Goal: Navigation & Orientation: Understand site structure

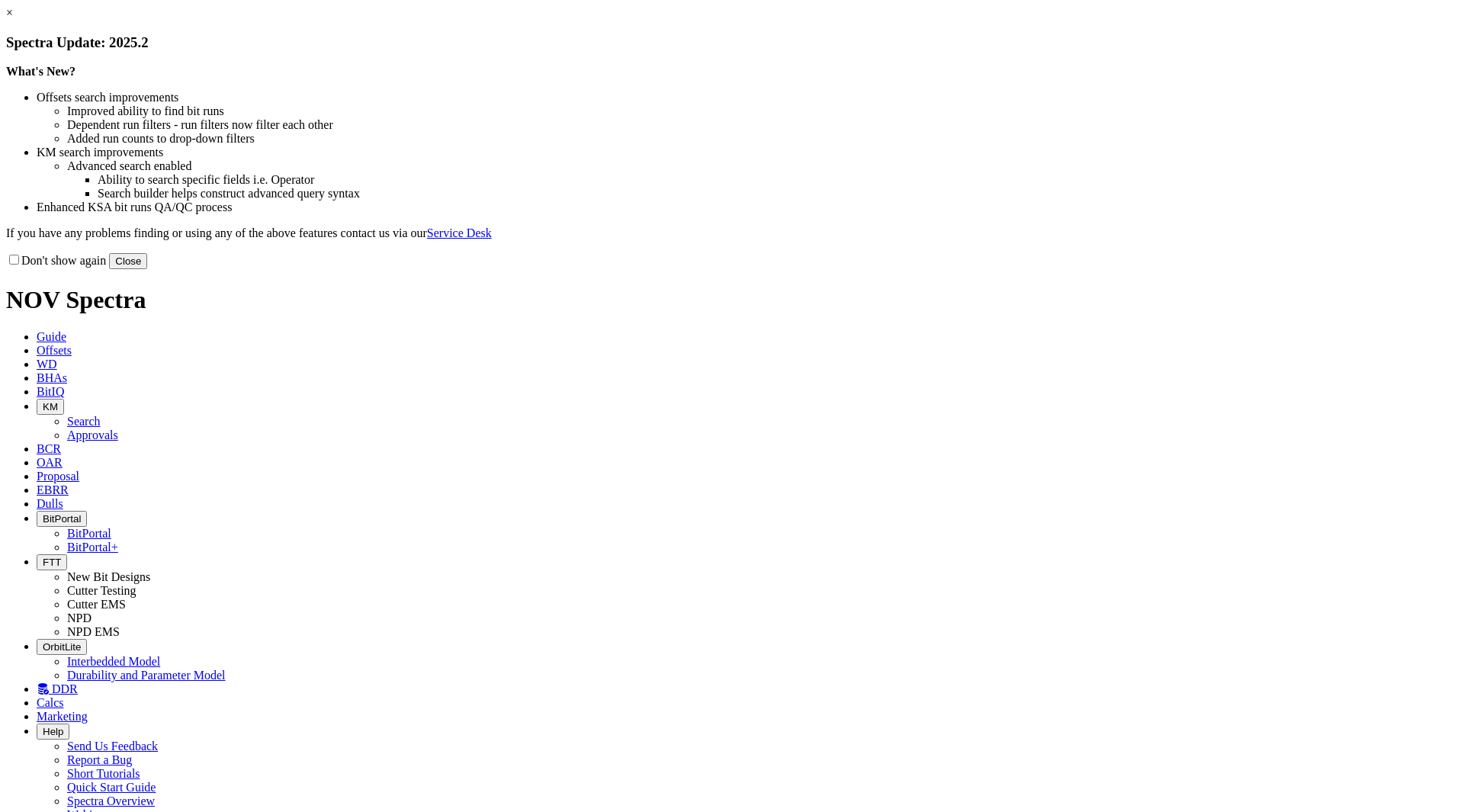
click at [147, 269] on button "Close" at bounding box center [128, 261] width 38 height 16
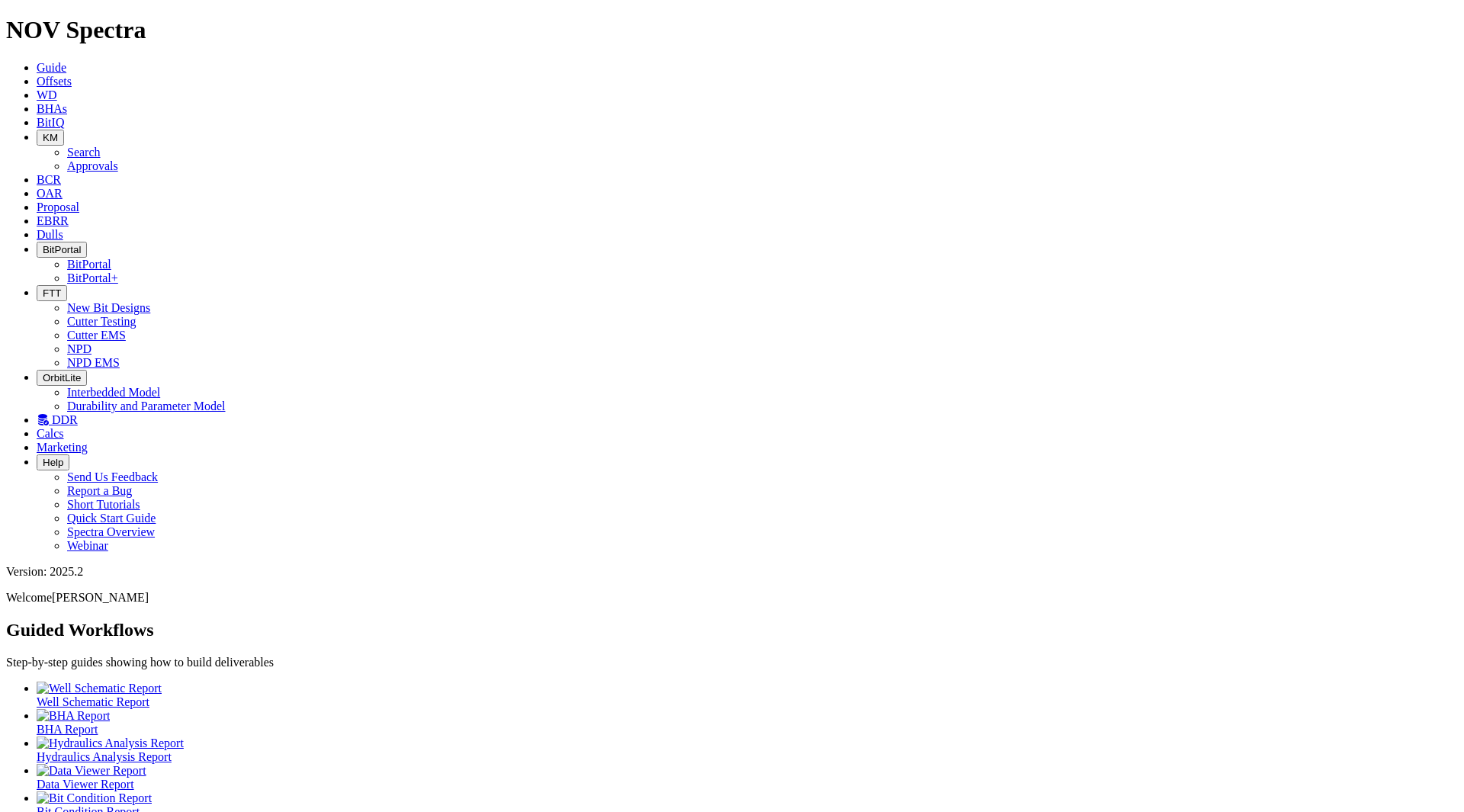
click at [37, 116] on icon at bounding box center [37, 122] width 0 height 13
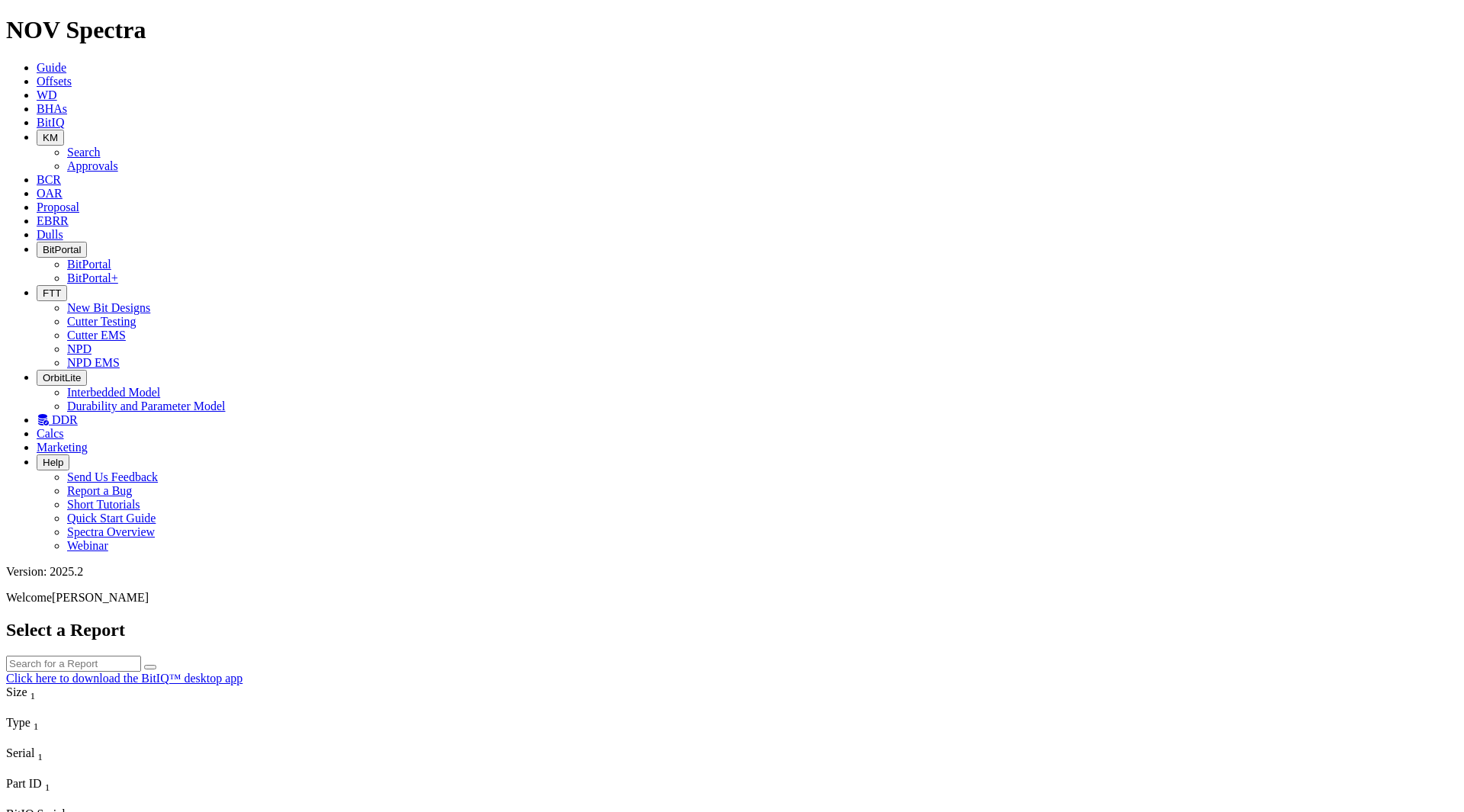
click at [64, 130] on button "KM" at bounding box center [50, 138] width 27 height 16
click at [101, 146] on link "Search" at bounding box center [84, 152] width 34 height 13
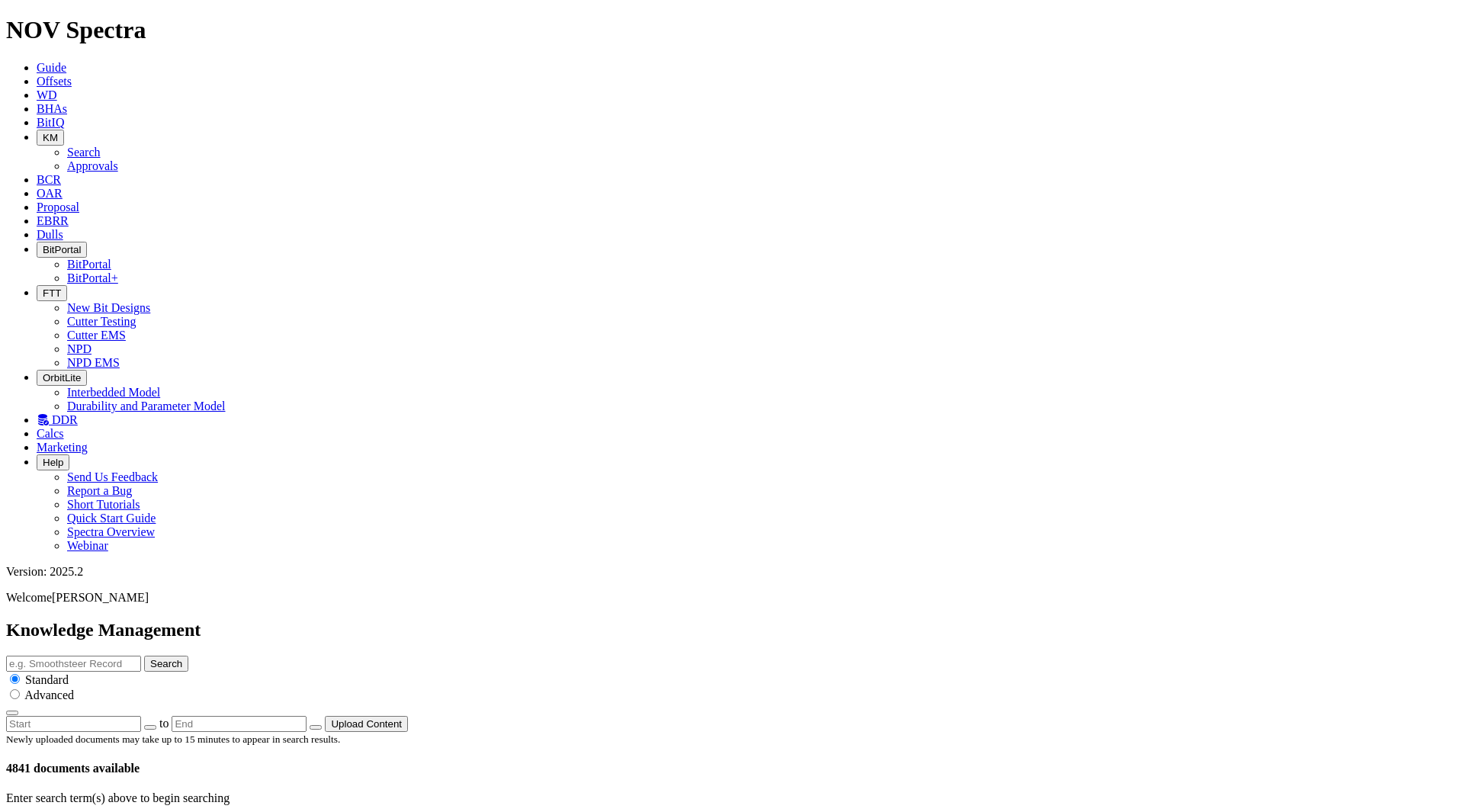
click at [156, 725] on button "button" at bounding box center [150, 727] width 12 height 5
type input "[DATE]"
click at [58, 132] on span "KM" at bounding box center [50, 137] width 15 height 11
click at [509, 620] on div "Knowledge Management Search Standard Advanced [DATE] to Upload Content" at bounding box center [732, 676] width 1452 height 112
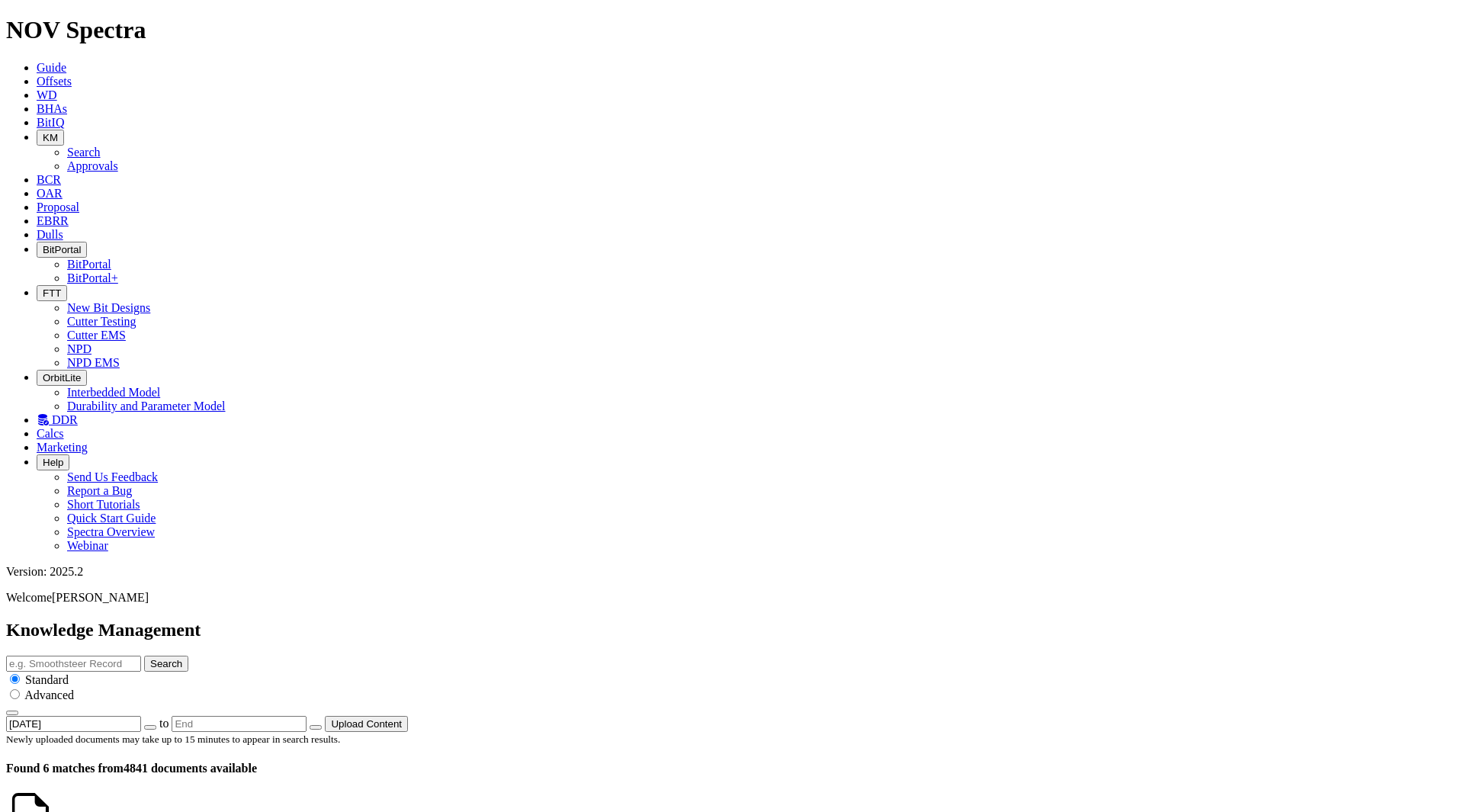
click at [64, 130] on button "KM" at bounding box center [50, 138] width 27 height 16
click at [118, 159] on link "Approvals" at bounding box center [92, 165] width 51 height 13
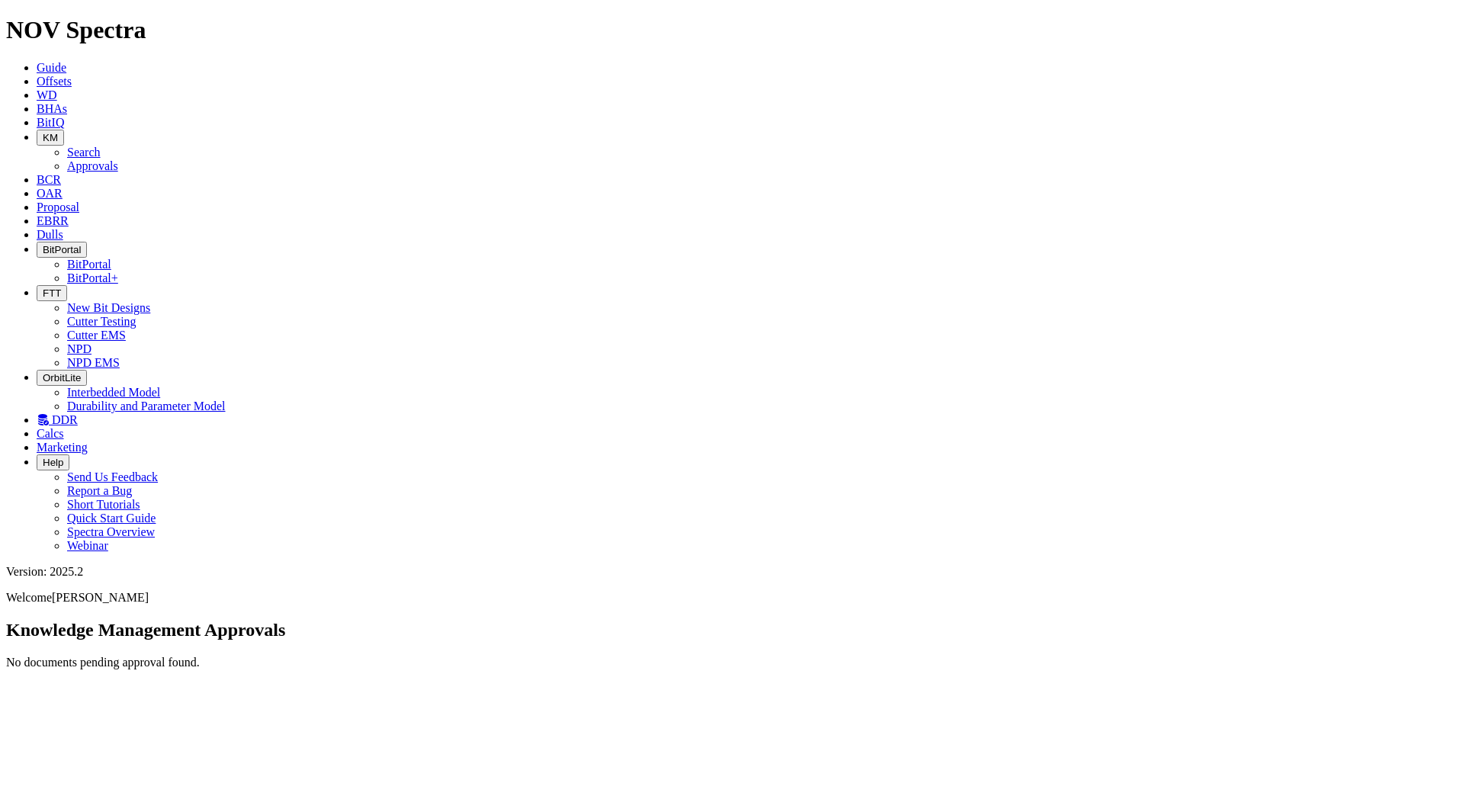
click at [63, 187] on span "OAR" at bounding box center [50, 193] width 26 height 13
click at [79, 201] on span "Proposal" at bounding box center [58, 207] width 43 height 13
click at [69, 214] on span "EBRR" at bounding box center [53, 220] width 32 height 13
click at [37, 228] on icon at bounding box center [37, 234] width 0 height 13
